Goal: Navigation & Orientation: Find specific page/section

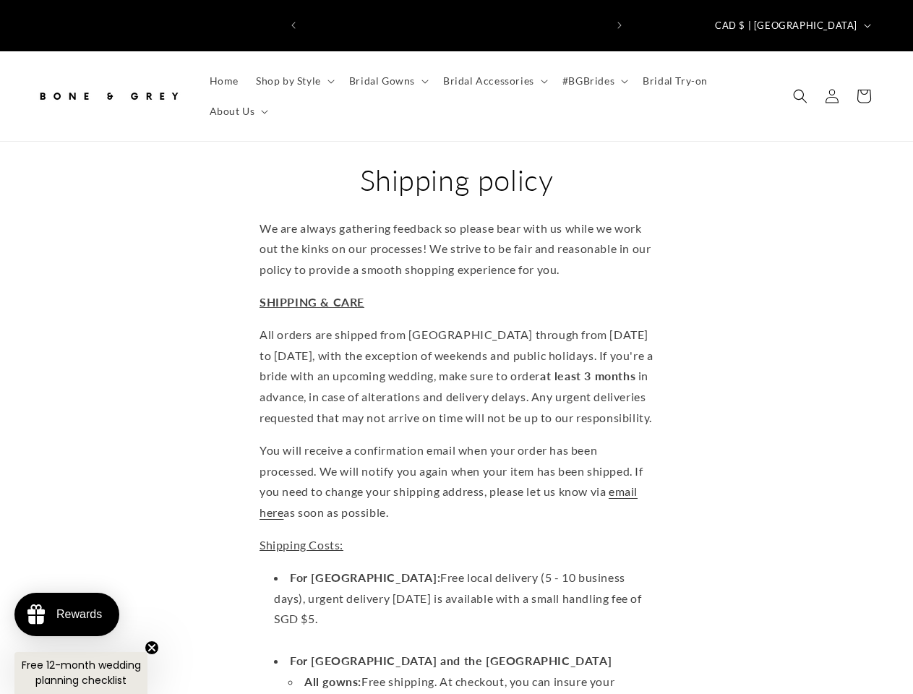
click at [294, 22] on icon "Previous announcement" at bounding box center [293, 25] width 4 height 7
click at [620, 22] on icon "Next announcement" at bounding box center [620, 25] width 4 height 7
click at [827, 19] on span "CAD $ | [GEOGRAPHIC_DATA]" at bounding box center [786, 26] width 142 height 14
click at [293, 74] on span "Shop by Style" at bounding box center [288, 80] width 65 height 13
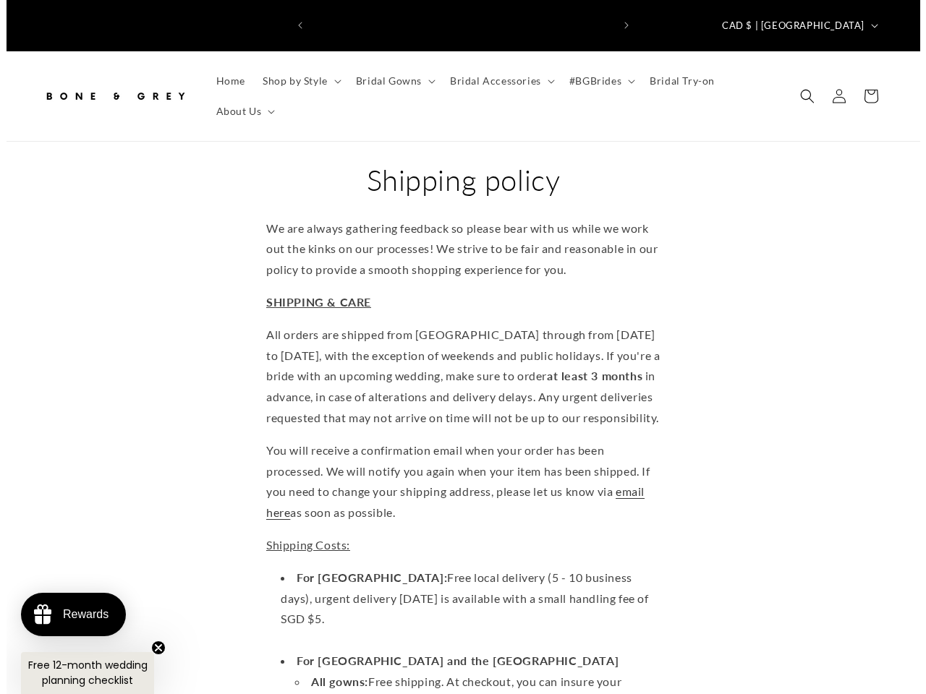
scroll to position [0, 0]
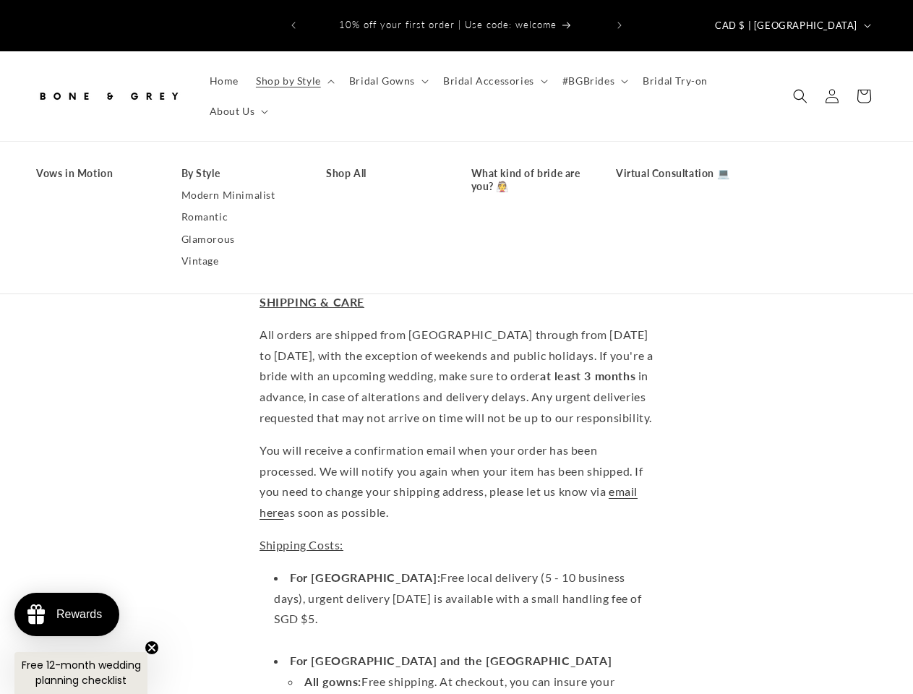
click at [386, 74] on span "Bridal Gowns" at bounding box center [382, 80] width 66 height 13
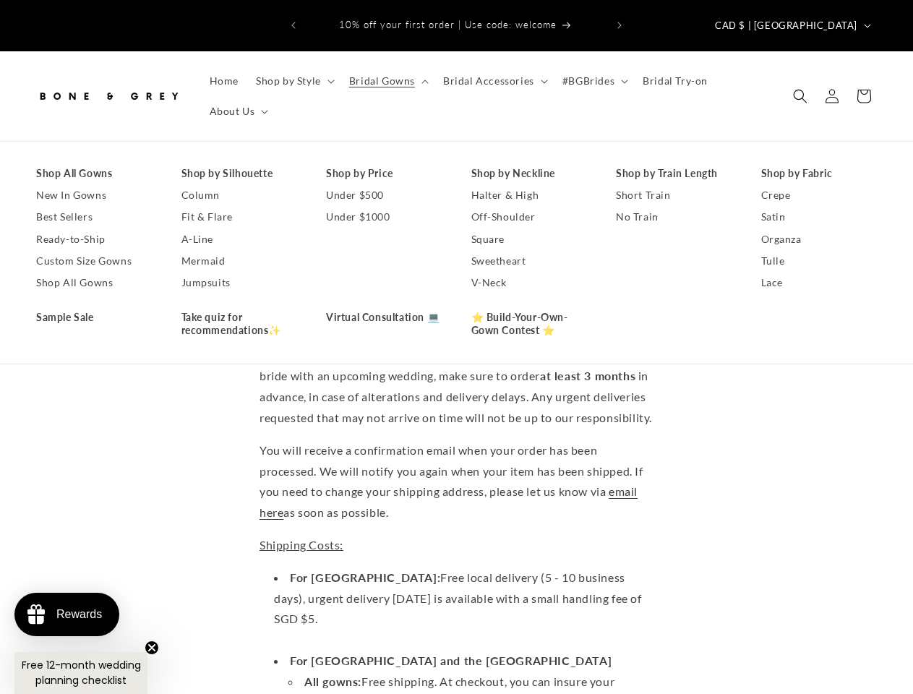
click at [491, 74] on span "Bridal Accessories" at bounding box center [488, 80] width 91 height 13
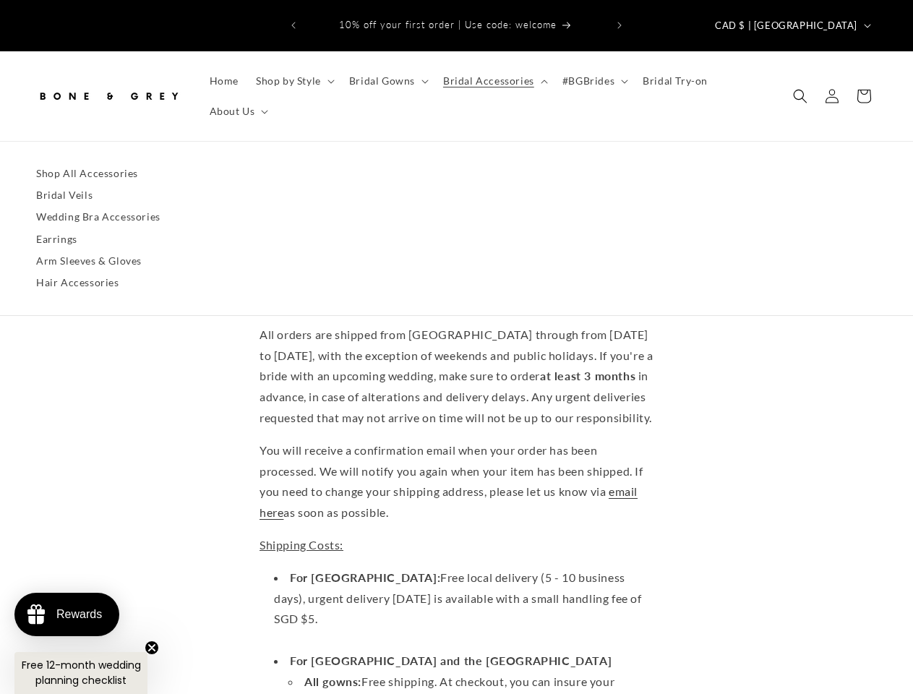
click at [589, 74] on span "#BGBrides" at bounding box center [589, 80] width 52 height 13
click at [237, 105] on span "About Us" at bounding box center [233, 111] width 46 height 13
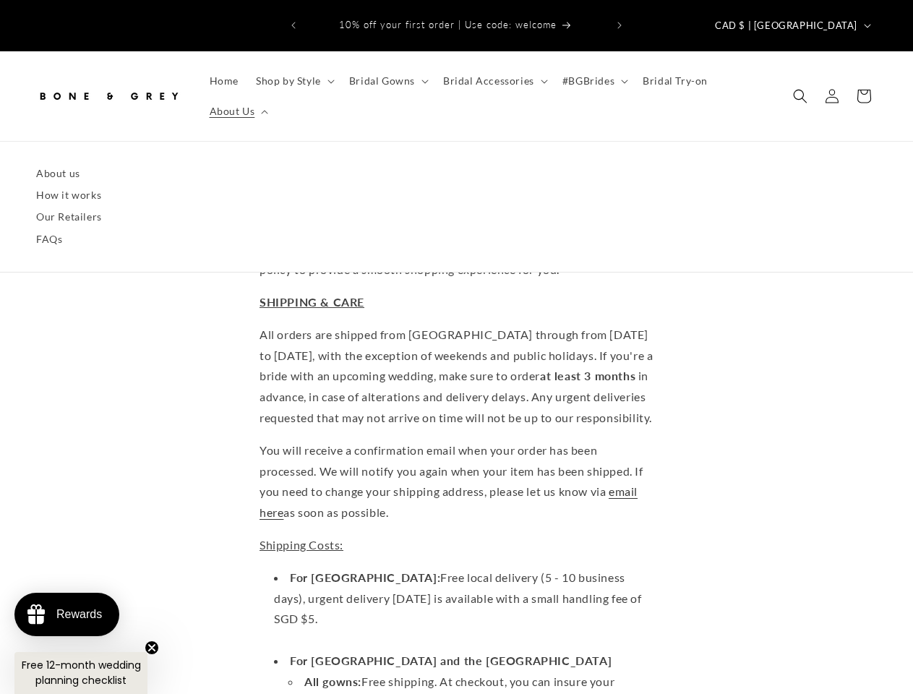
click at [800, 89] on icon "Search" at bounding box center [800, 96] width 14 height 14
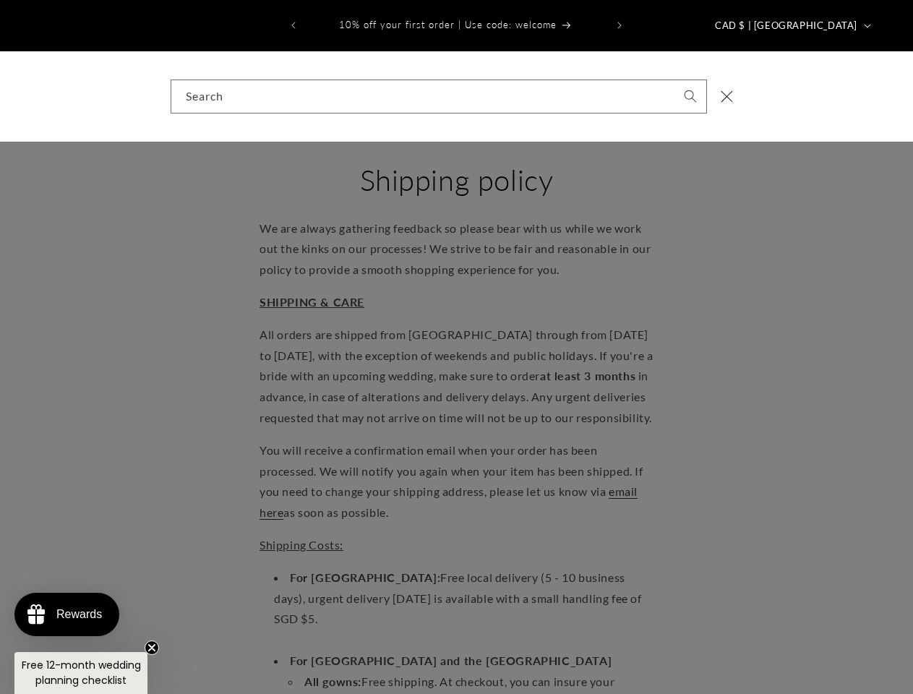
click at [802, 89] on div "Search" at bounding box center [456, 96] width 913 height 90
